Goal: Check status: Check status

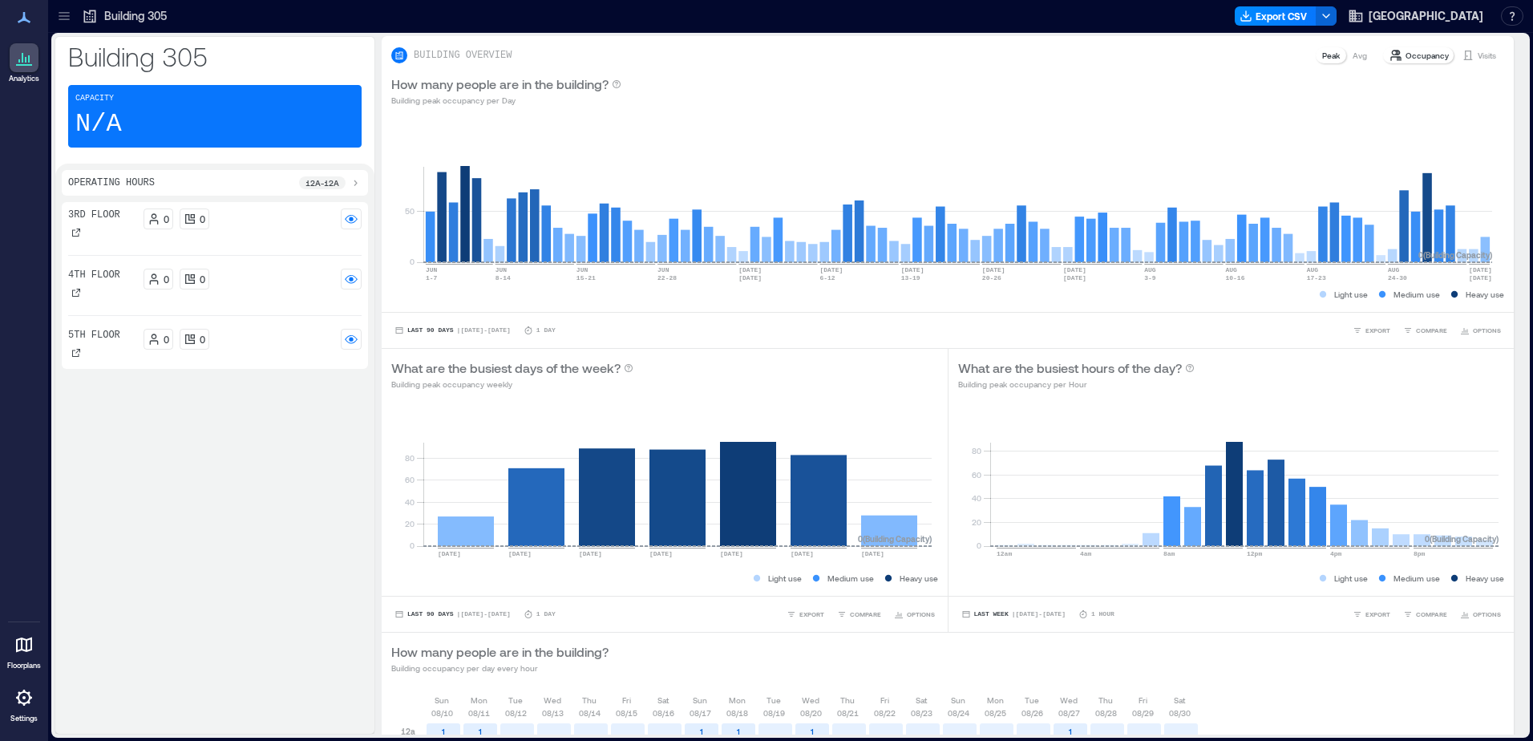
click at [15, 18] on icon at bounding box center [23, 17] width 19 height 19
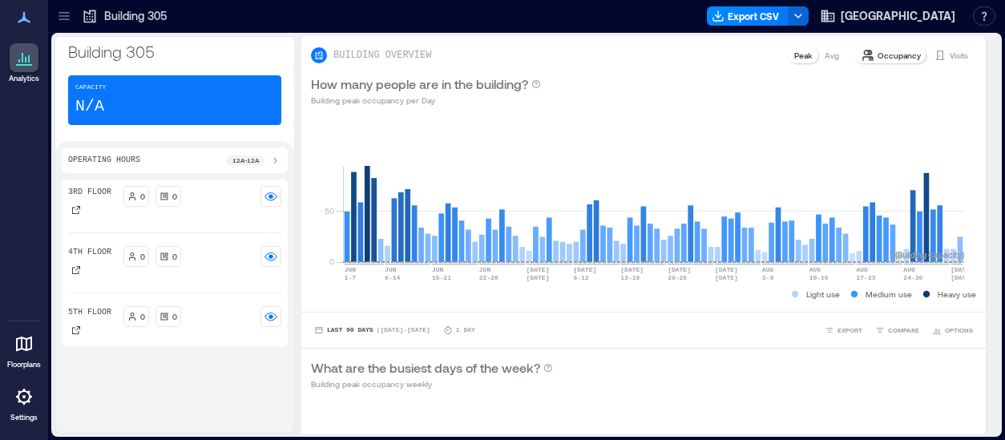
click at [91, 333] on div "5th Floor" at bounding box center [89, 322] width 43 height 32
click at [91, 325] on div "5th Floor" at bounding box center [89, 322] width 43 height 32
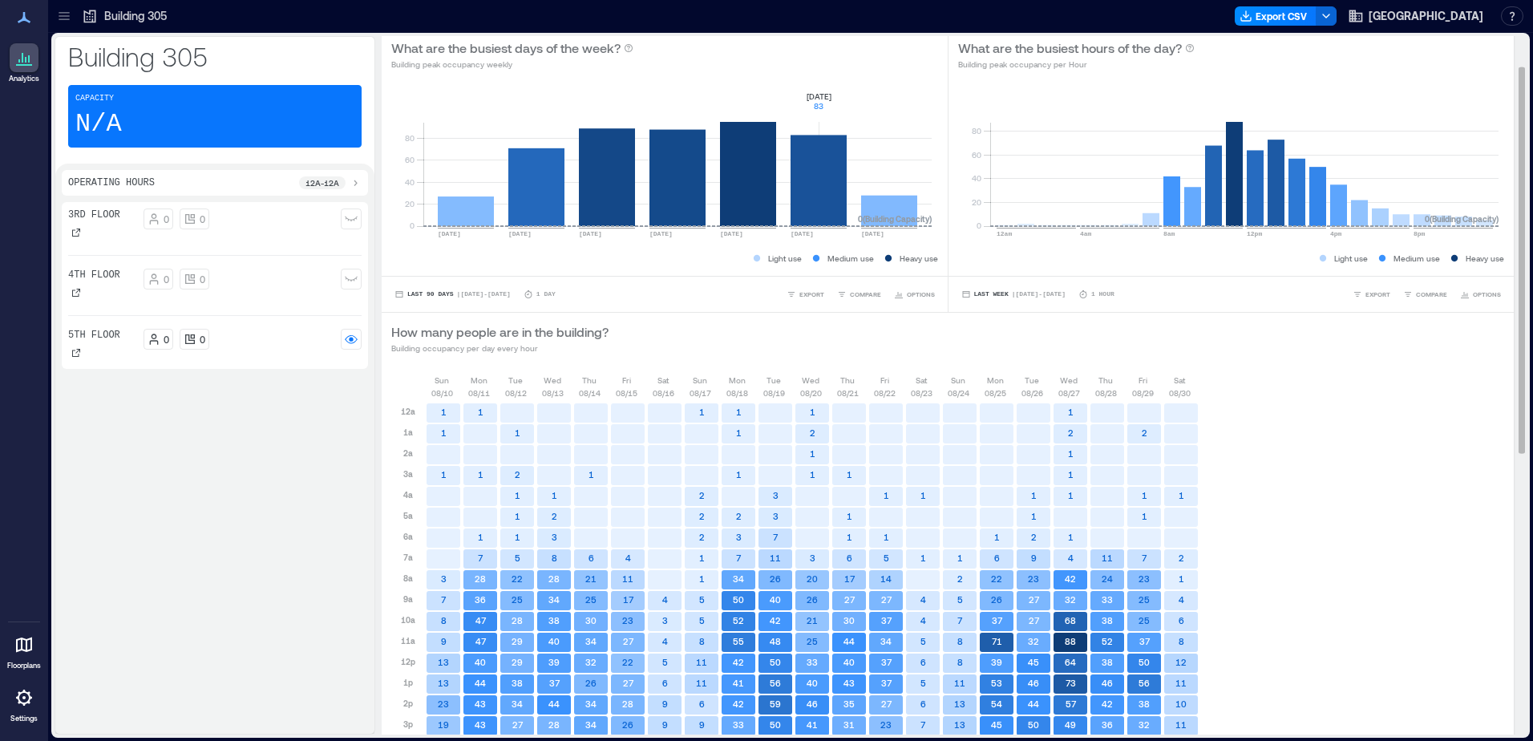
scroll to position [321, 0]
click at [350, 337] on circle at bounding box center [351, 339] width 4 height 4
click at [111, 333] on p "5th Floor" at bounding box center [94, 335] width 52 height 13
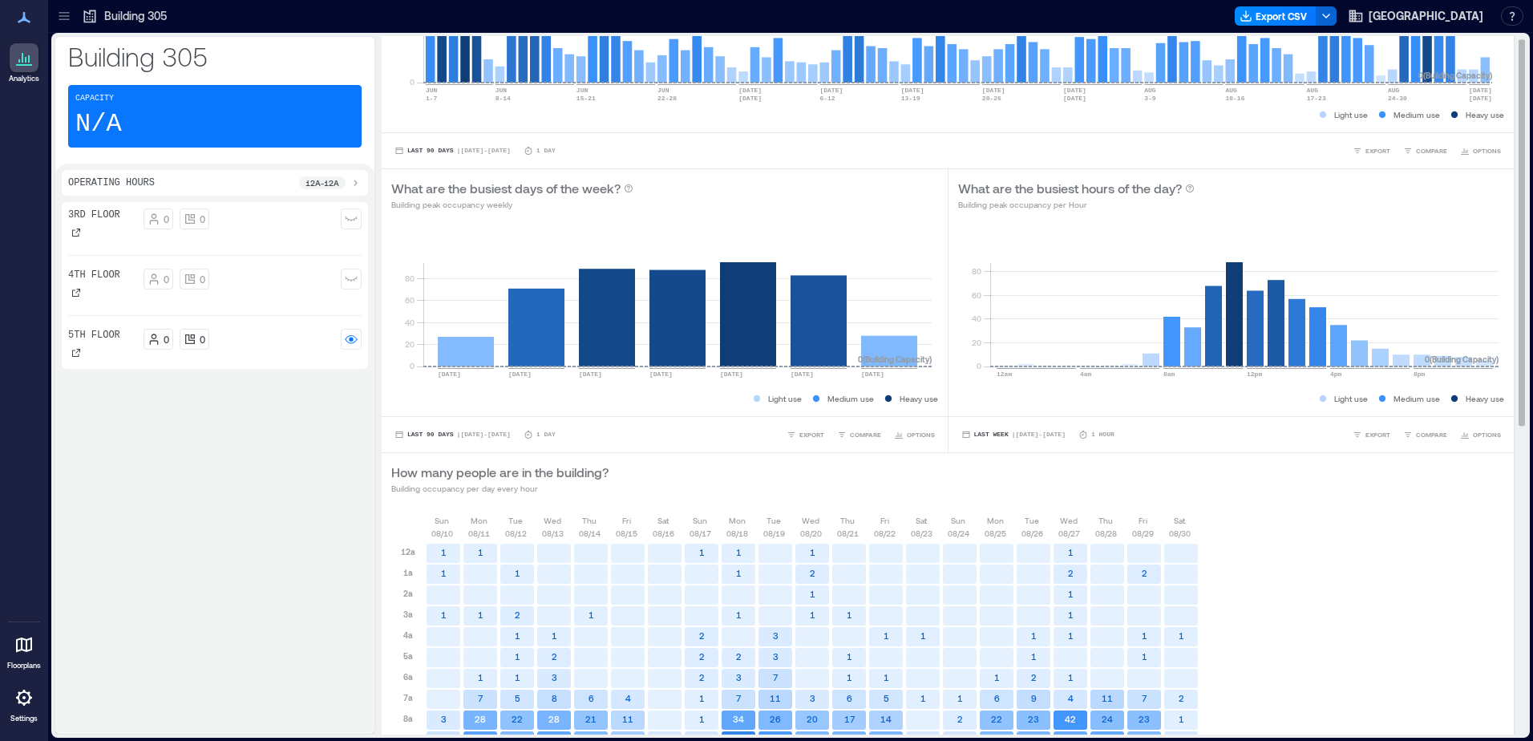
scroll to position [0, 0]
